Goal: Information Seeking & Learning: Learn about a topic

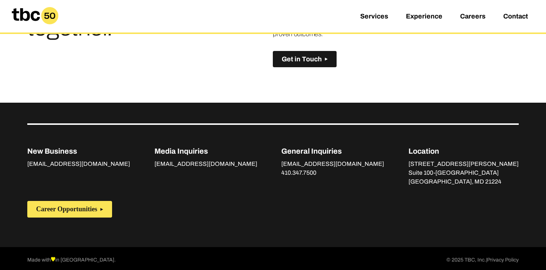
scroll to position [530, 0]
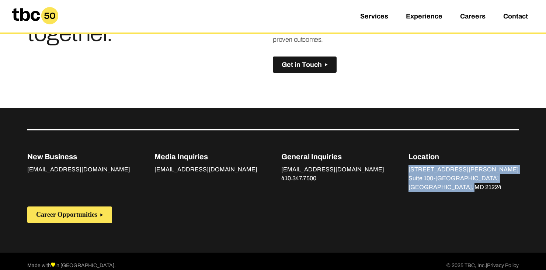
drag, startPoint x: 440, startPoint y: 168, endPoint x: 501, endPoint y: 187, distance: 63.4
click at [501, 187] on div "New Business [EMAIL_ADDRESS][DOMAIN_NAME] Media Inquiries [EMAIL_ADDRESS][DOMAI…" at bounding box center [273, 160] width 492 height 63
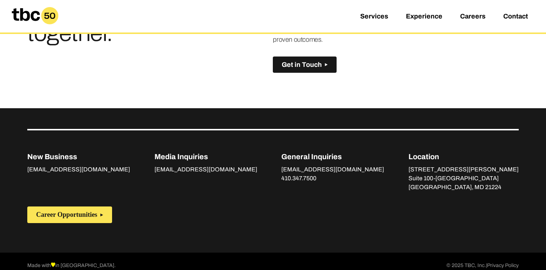
click at [470, 181] on p "Suite 100-[GEOGRAPHIC_DATA]" at bounding box center [464, 178] width 110 height 9
click at [377, 17] on link "Services" at bounding box center [374, 17] width 28 height 9
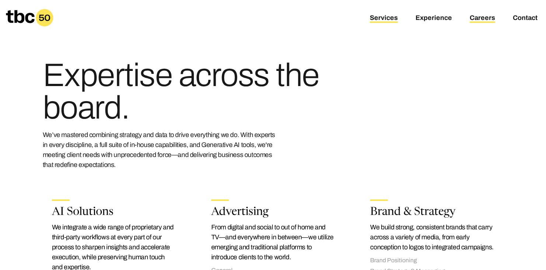
click at [472, 17] on link "Careers" at bounding box center [482, 18] width 25 height 9
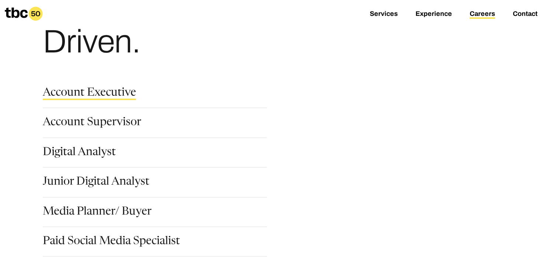
scroll to position [111, 0]
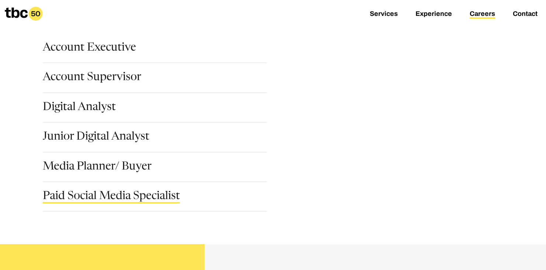
click at [153, 193] on link "Paid Social Media Specialist" at bounding box center [111, 197] width 137 height 13
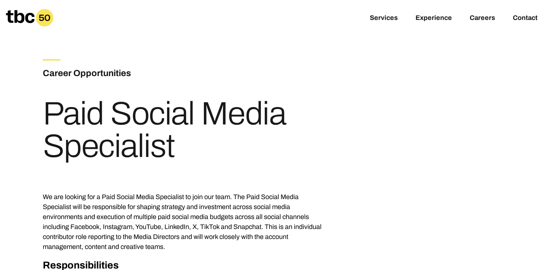
scroll to position [1, 0]
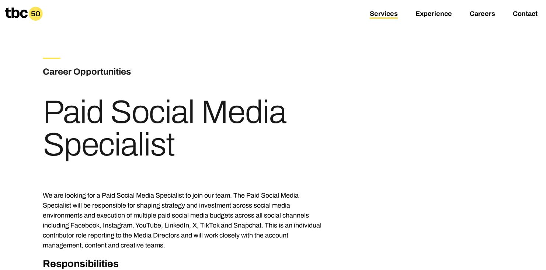
click at [388, 12] on link "Services" at bounding box center [384, 14] width 28 height 9
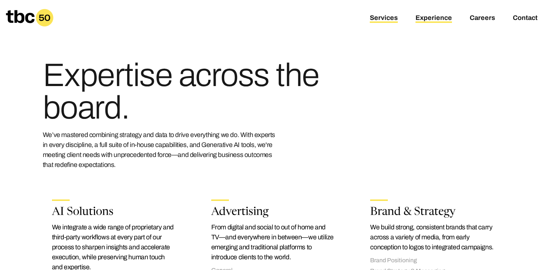
click at [430, 17] on link "Experience" at bounding box center [434, 18] width 37 height 9
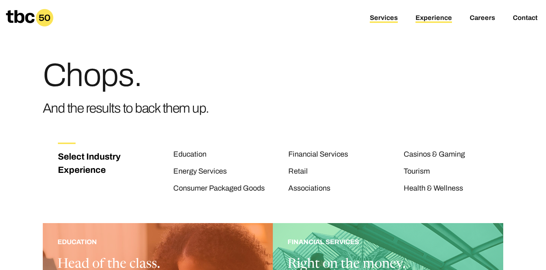
click at [390, 20] on link "Services" at bounding box center [384, 18] width 28 height 9
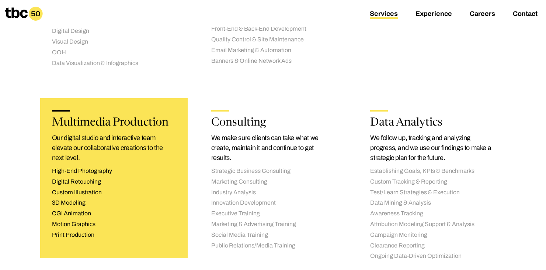
scroll to position [827, 0]
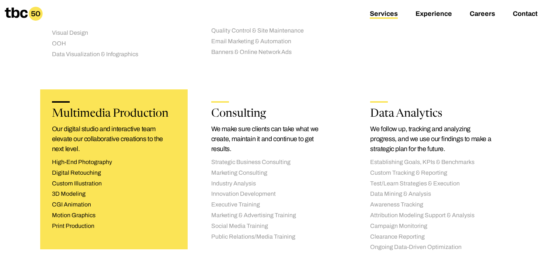
click at [148, 145] on div "Multimedia Production Our digital studio and interactive team elevate our colla…" at bounding box center [114, 169] width 148 height 160
click at [93, 108] on h2 "Multimedia Production" at bounding box center [114, 113] width 124 height 11
click at [128, 108] on h2 "Multimedia Production" at bounding box center [114, 113] width 124 height 11
drag, startPoint x: 113, startPoint y: 102, endPoint x: 142, endPoint y: 103, distance: 28.8
click at [114, 108] on h2 "Multimedia Production" at bounding box center [114, 113] width 124 height 11
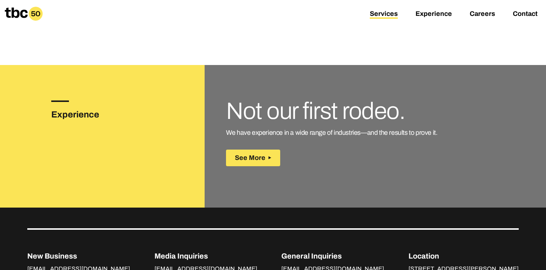
scroll to position [1075, 0]
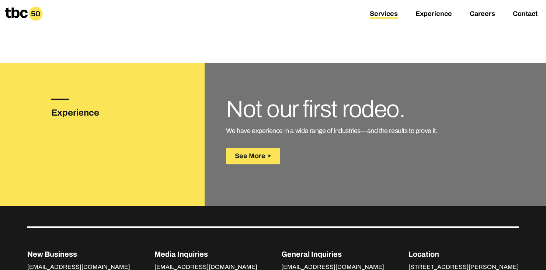
click at [32, 16] on icon at bounding box center [36, 14] width 14 height 14
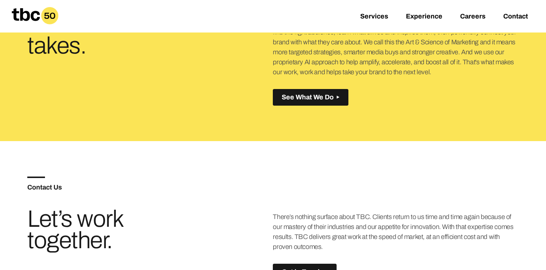
scroll to position [406, 0]
